Goal: Task Accomplishment & Management: Manage account settings

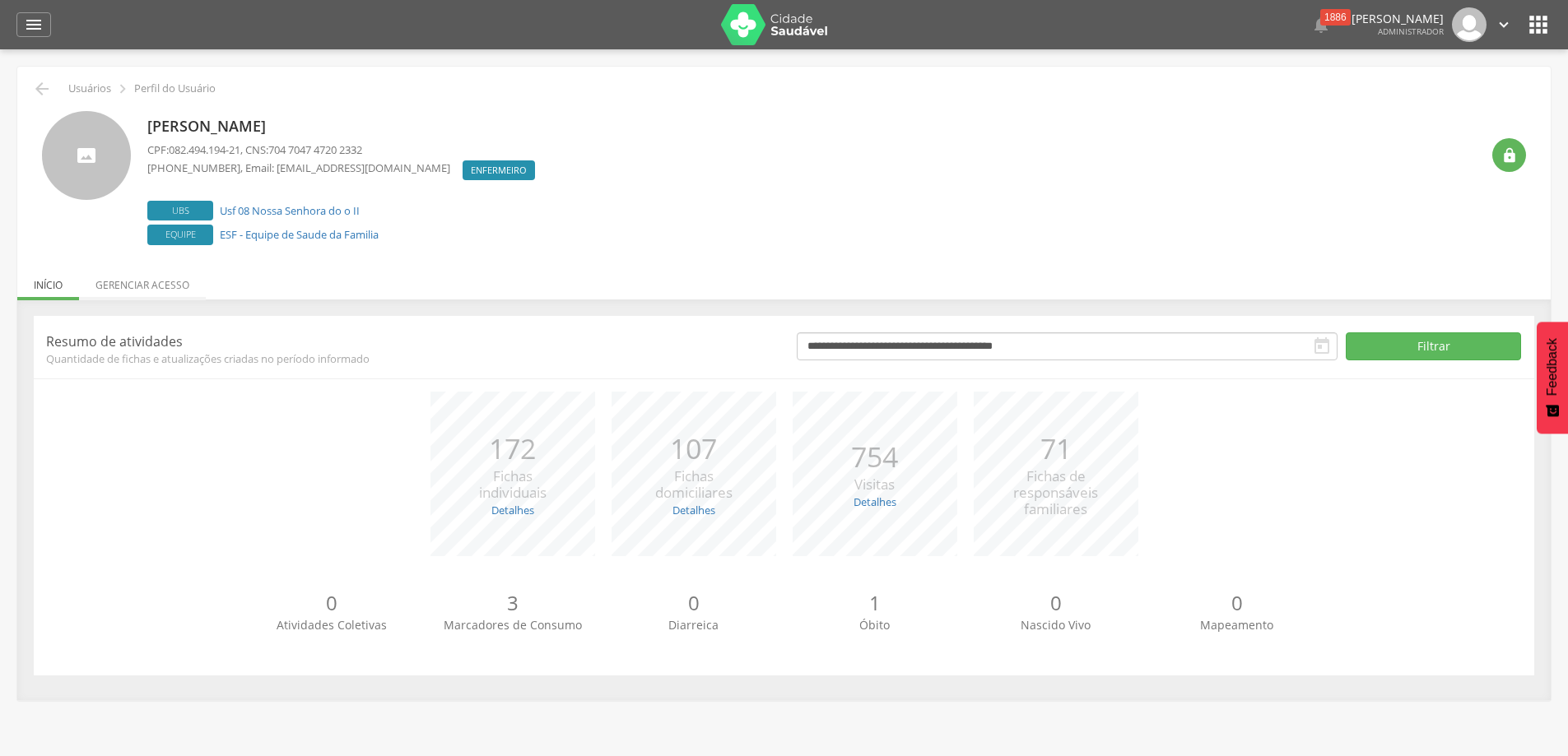
click at [107, 279] on li "Gerenciar acesso" at bounding box center [142, 281] width 127 height 39
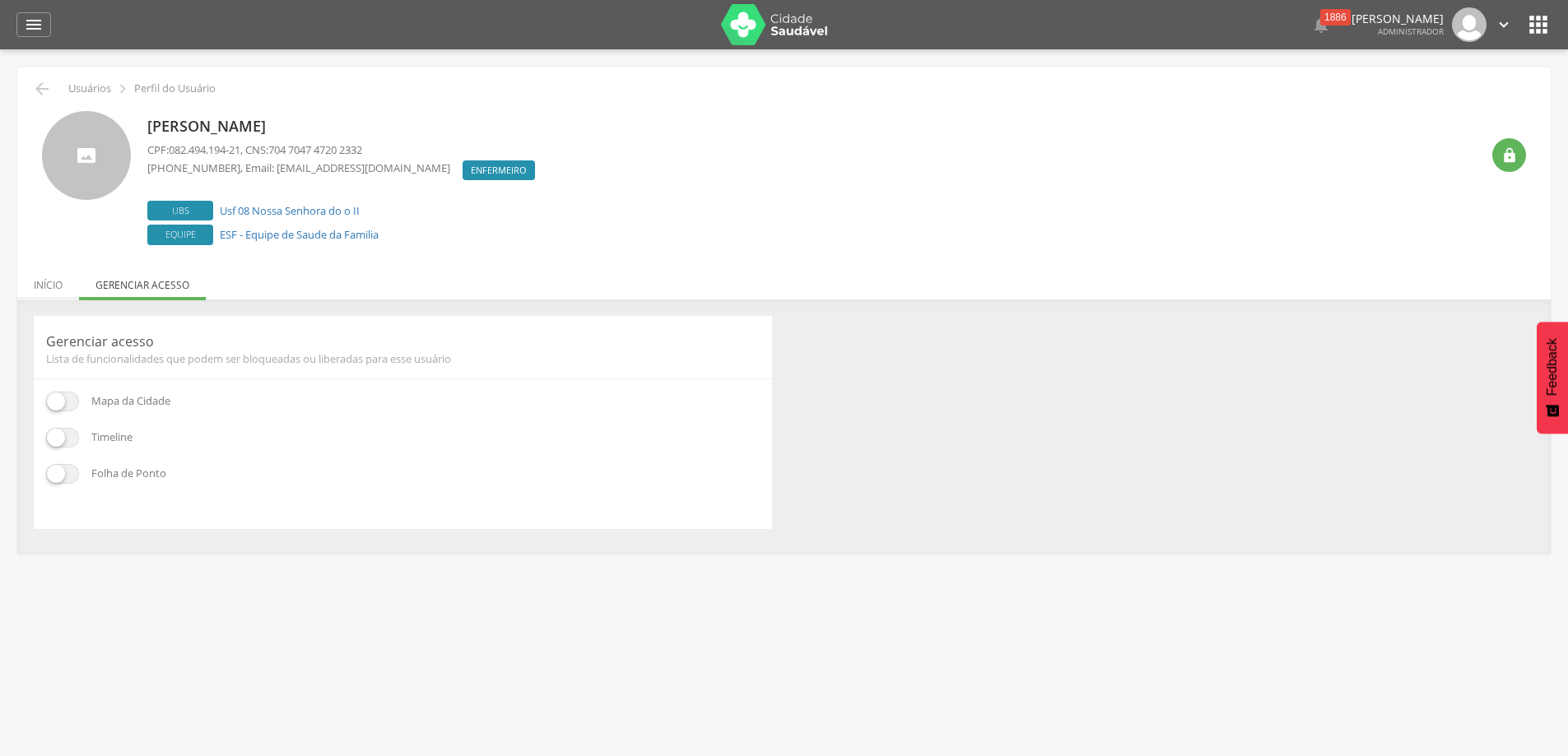
click at [37, 290] on li "Início" at bounding box center [48, 281] width 61 height 39
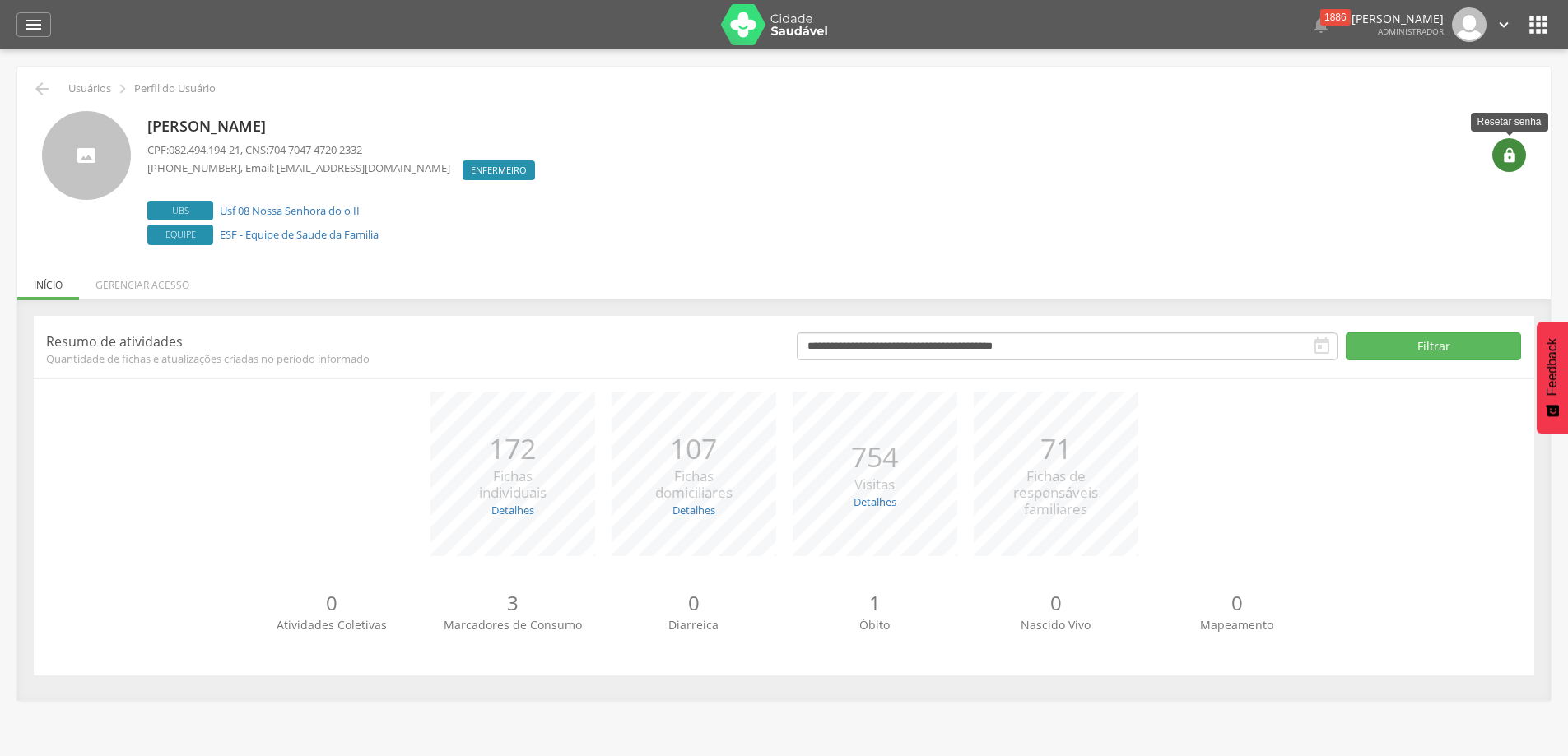
click at [1518, 168] on div "" at bounding box center [1508, 155] width 33 height 33
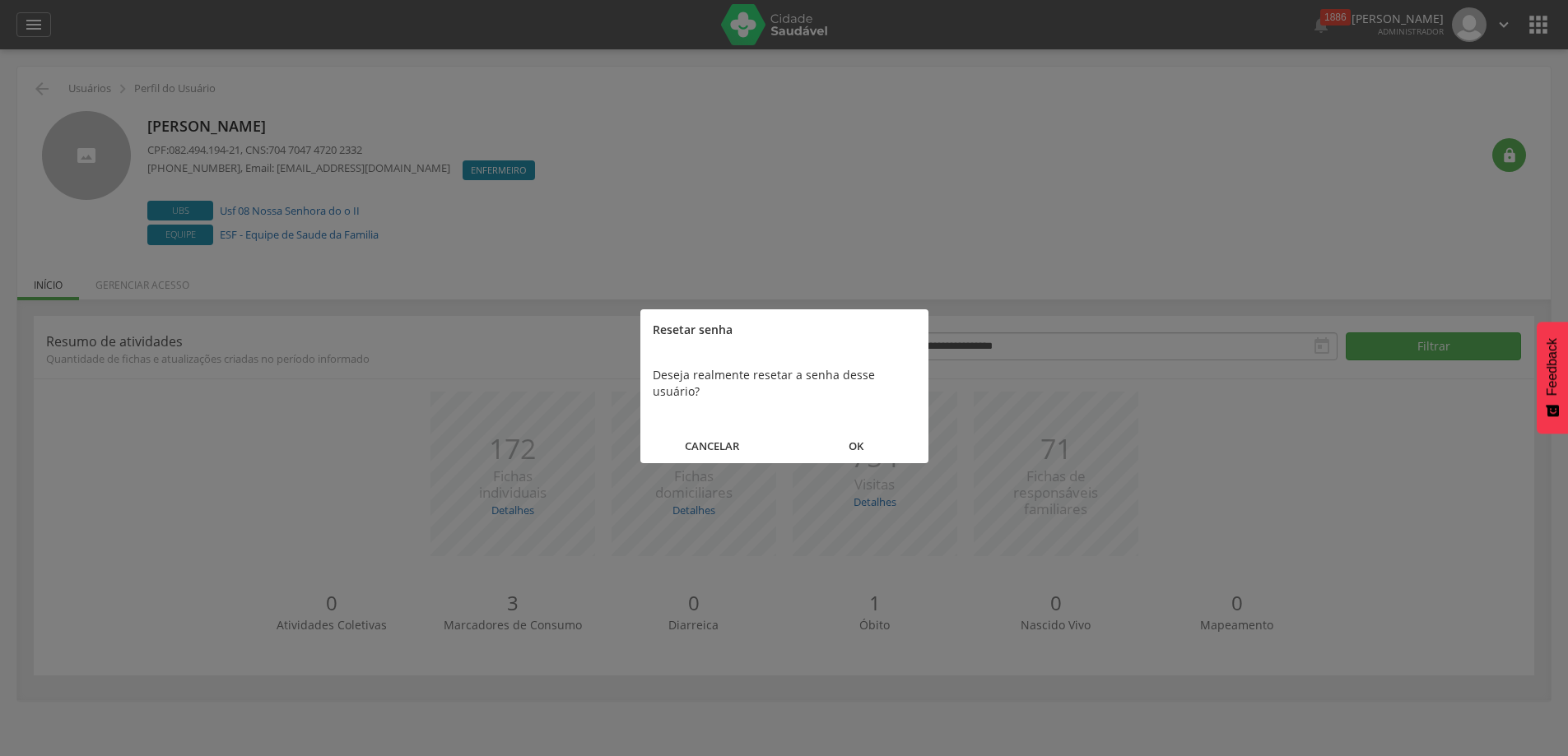
click at [869, 428] on button "OK" at bounding box center [856, 446] width 144 height 35
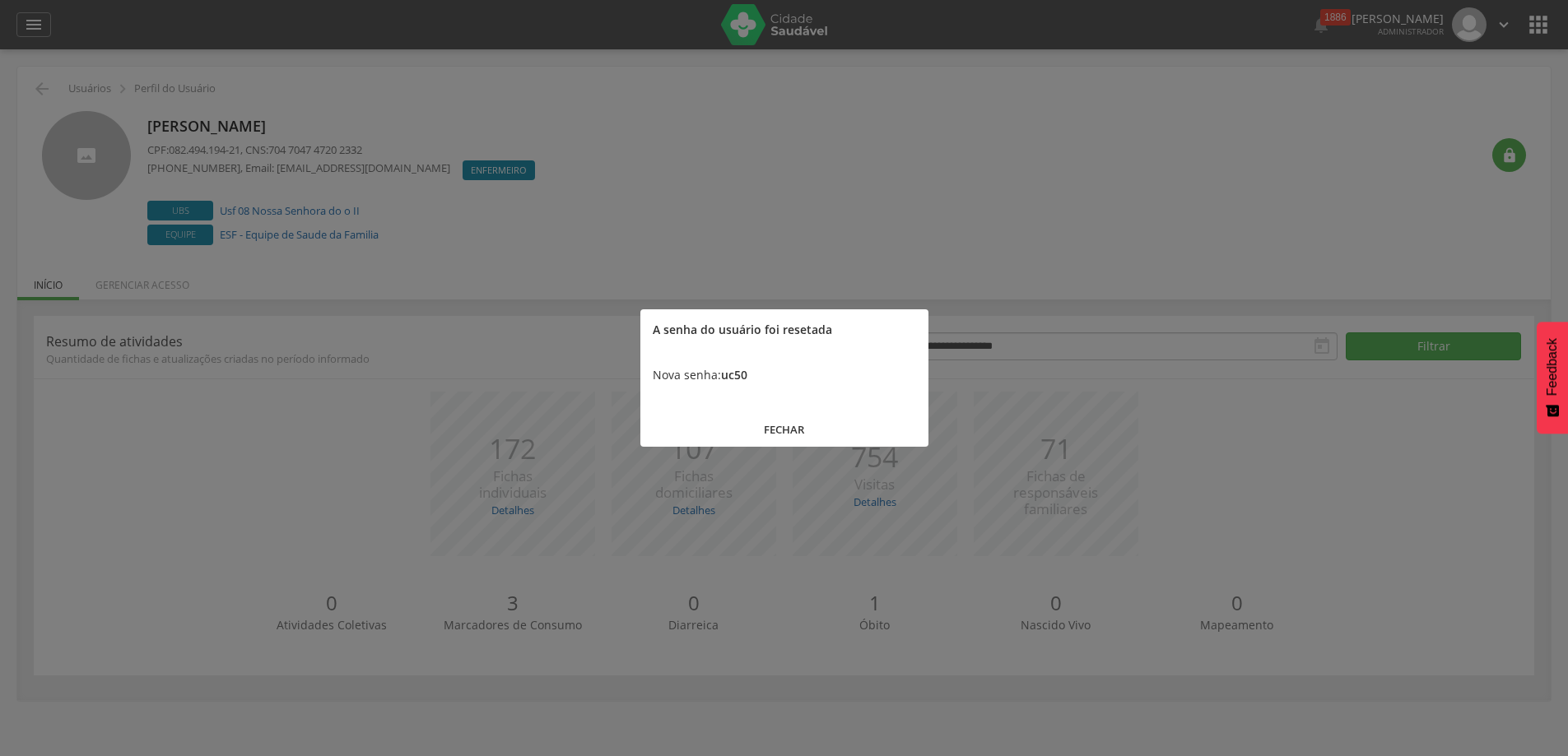
click at [791, 429] on button "FECHAR" at bounding box center [784, 429] width 288 height 35
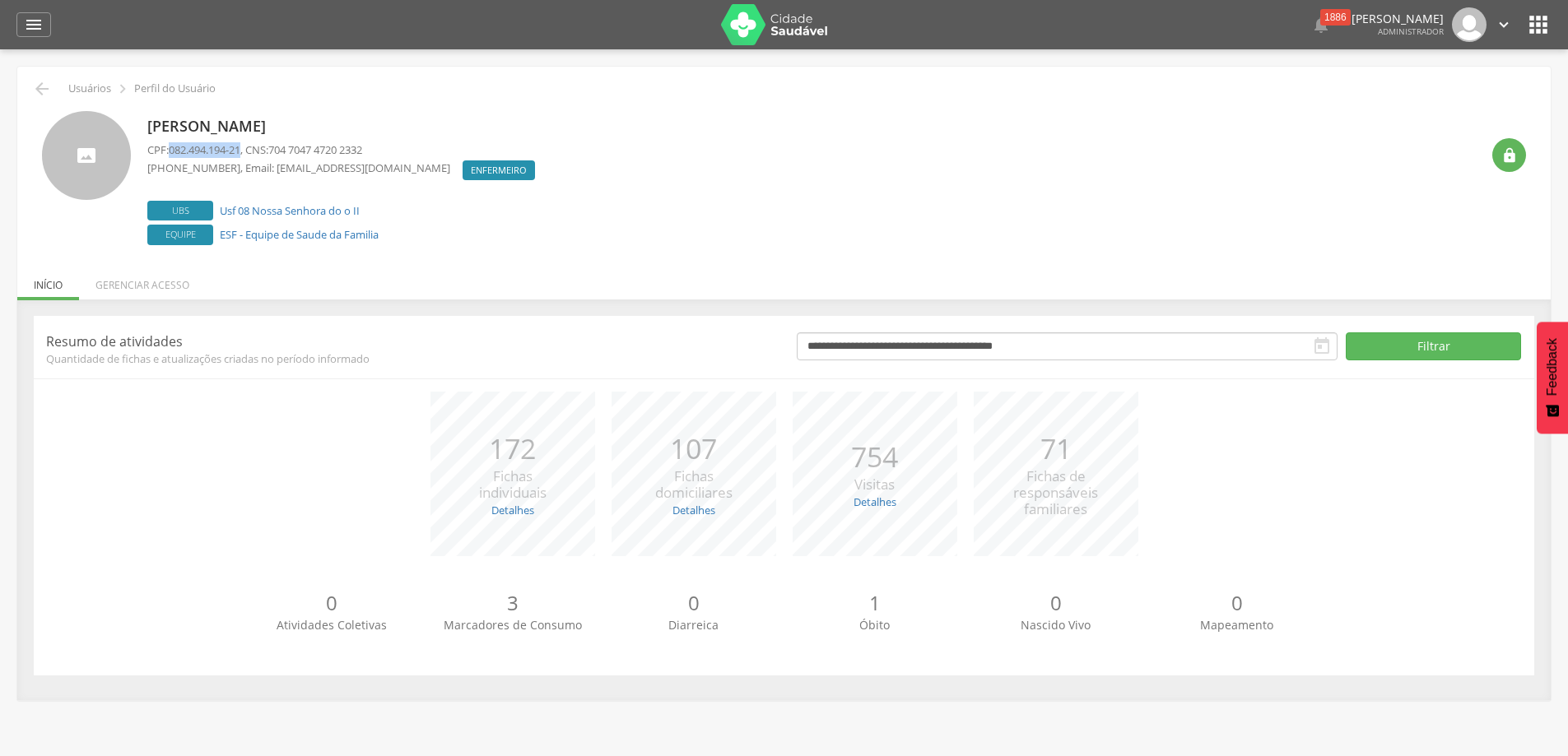
drag, startPoint x: 173, startPoint y: 150, endPoint x: 249, endPoint y: 149, distance: 76.0
click at [249, 149] on p "CPF: 082.494.194-21 , CNS: 704 7047 4720 2332" at bounding box center [345, 150] width 396 height 16
copy span "082.494.194-21"
click at [1536, 25] on icon "" at bounding box center [1538, 25] width 26 height 26
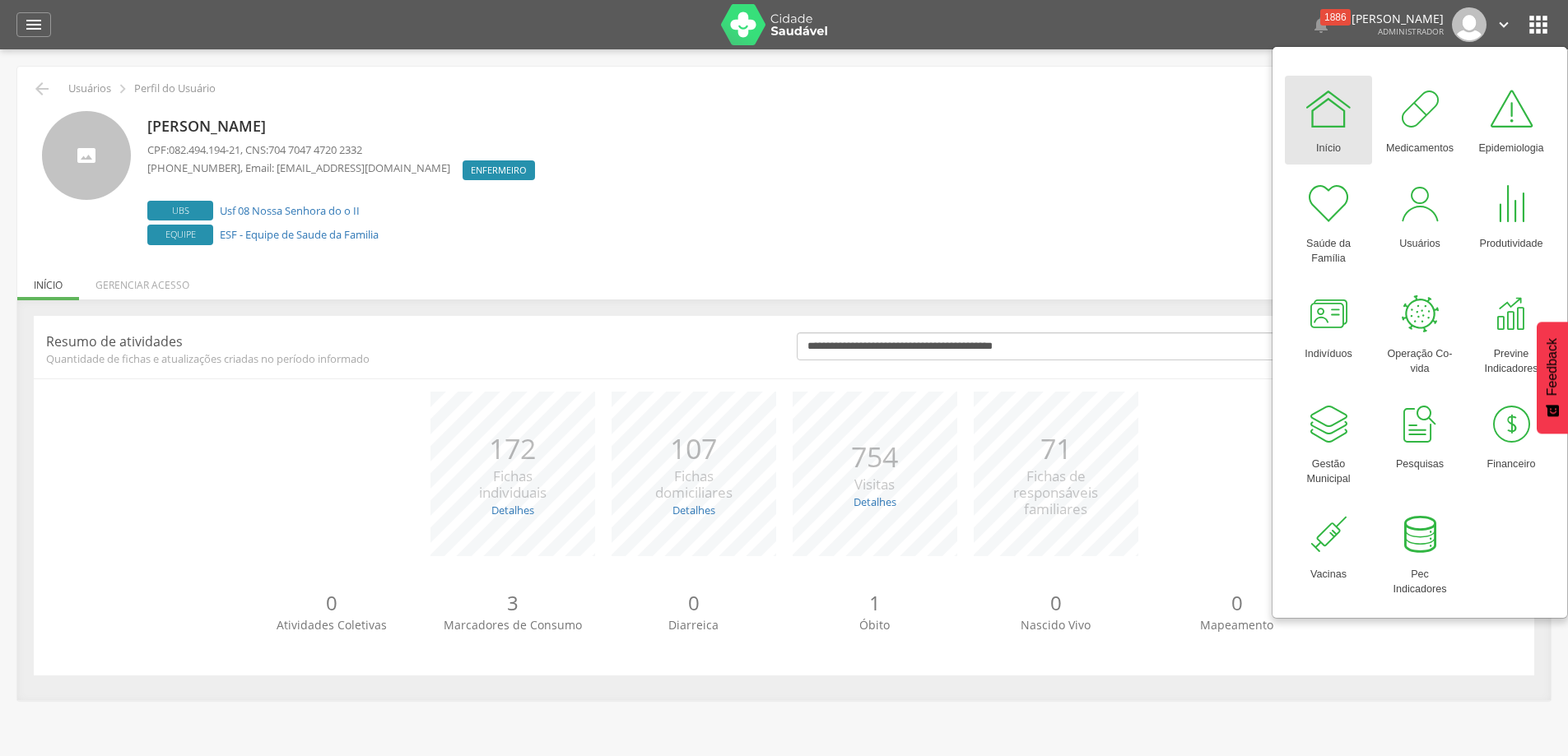
click at [1501, 18] on icon "" at bounding box center [1503, 25] width 18 height 18
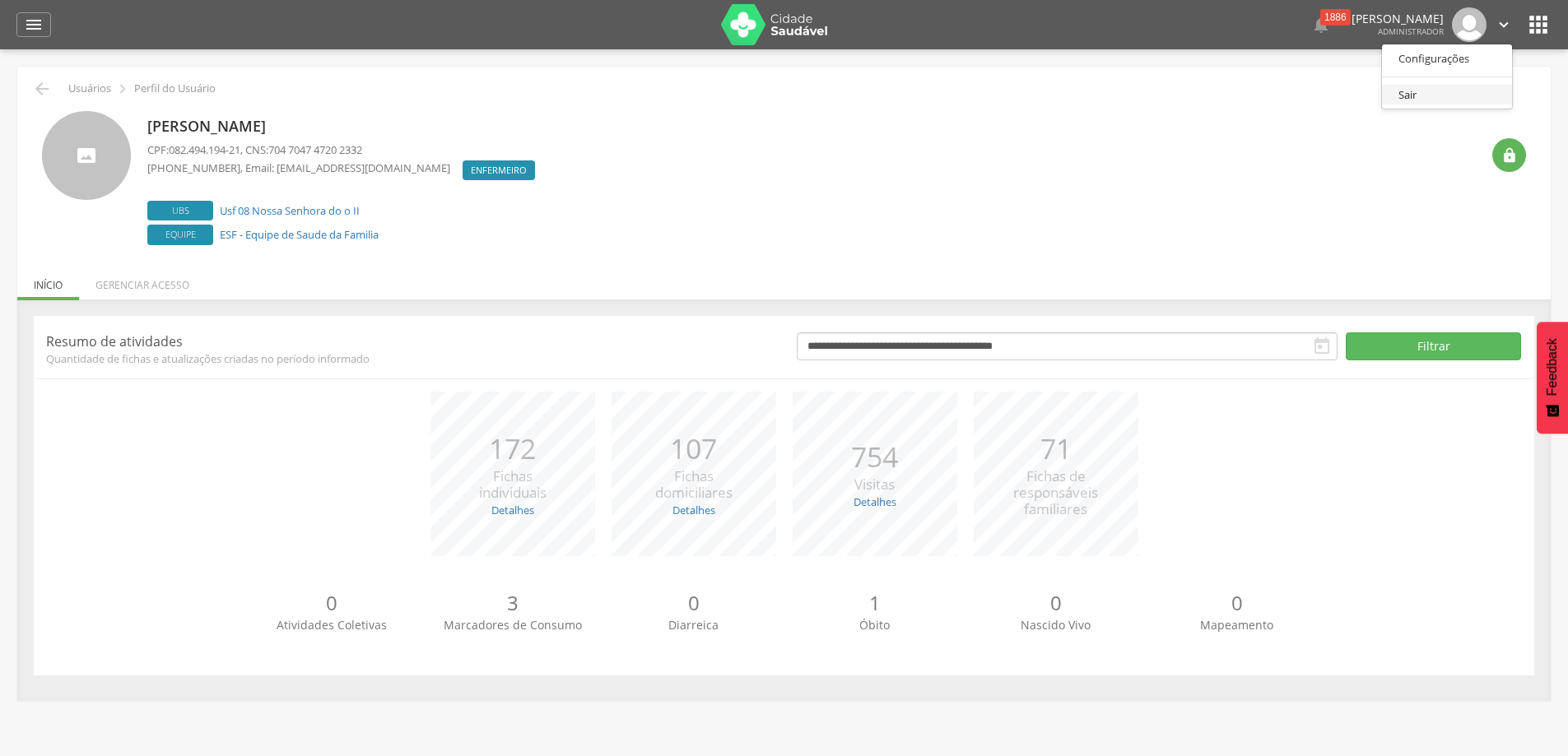
click at [1455, 88] on link "Sair" at bounding box center [1446, 95] width 130 height 20
